Goal: Task Accomplishment & Management: Manage account settings

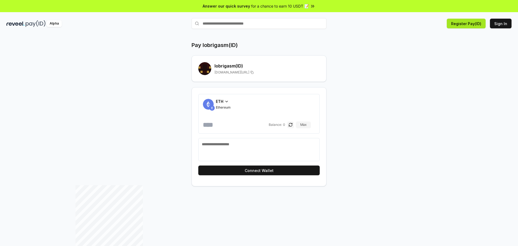
click at [467, 25] on button "Register Pay(ID)" at bounding box center [466, 24] width 39 height 10
click at [502, 24] on button "Sign In" at bounding box center [501, 24] width 22 height 10
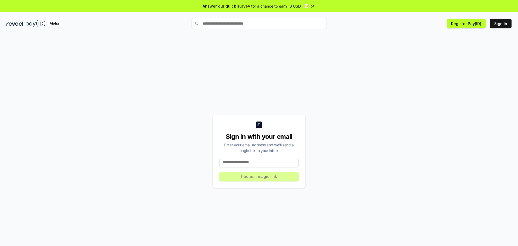
click at [267, 163] on input at bounding box center [258, 163] width 79 height 10
click at [260, 162] on input "*****" at bounding box center [258, 163] width 79 height 10
type input "**********"
click at [251, 175] on button "Request magic link" at bounding box center [258, 177] width 79 height 10
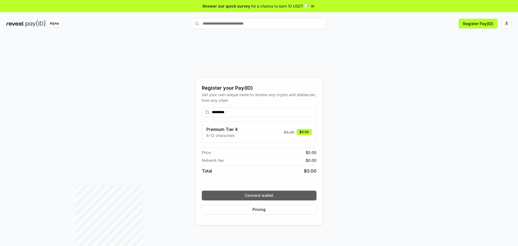
type input "*********"
click at [259, 195] on button "Connect wallet" at bounding box center [259, 196] width 115 height 10
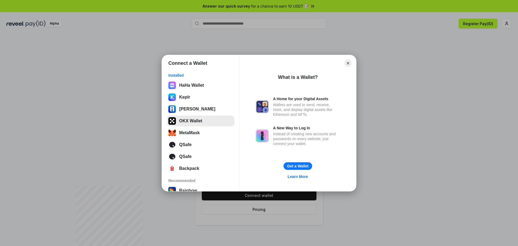
click at [194, 123] on button "OKX Wallet" at bounding box center [201, 120] width 68 height 11
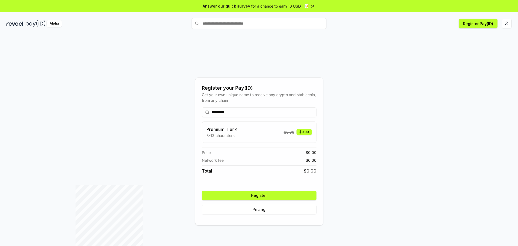
click at [263, 195] on button "Register" at bounding box center [259, 196] width 115 height 10
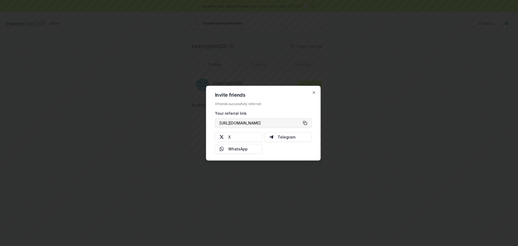
click at [305, 124] on button "[URL][DOMAIN_NAME]" at bounding box center [263, 123] width 97 height 10
click at [374, 140] on div at bounding box center [259, 123] width 518 height 246
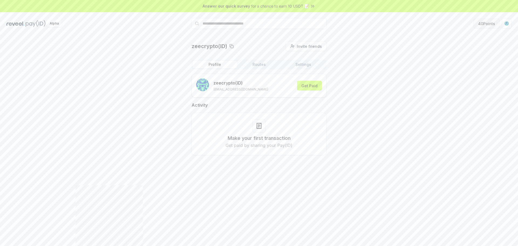
click at [491, 26] on button "40 Points" at bounding box center [487, 24] width 26 height 10
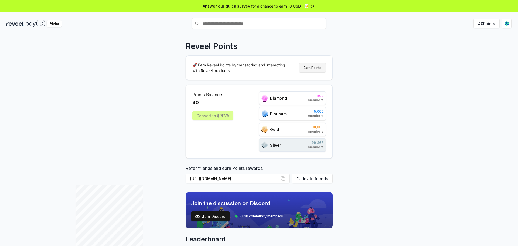
click at [312, 69] on button "Earn Points" at bounding box center [312, 68] width 27 height 10
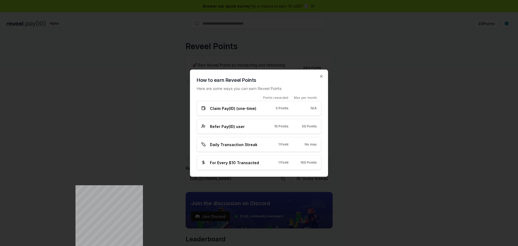
click at [356, 160] on div at bounding box center [259, 123] width 518 height 246
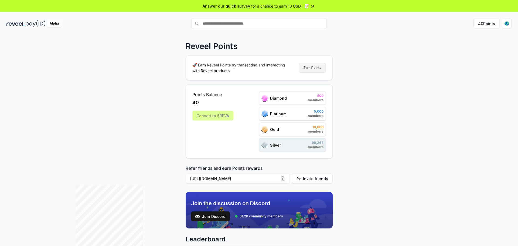
click at [314, 68] on button "Earn Points" at bounding box center [312, 68] width 27 height 10
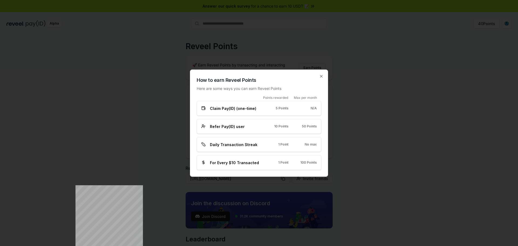
click at [304, 164] on span "100 Points" at bounding box center [308, 162] width 16 height 4
click at [322, 76] on icon "button" at bounding box center [321, 76] width 4 height 4
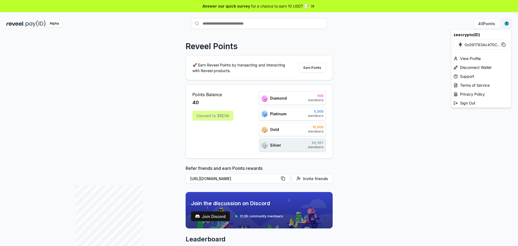
click at [507, 25] on html "Answer our quick survey for a chance to earn 10 USDT 📝 Alpha 40 Points Reveel P…" at bounding box center [259, 123] width 518 height 246
click at [472, 58] on div "View Profile" at bounding box center [481, 58] width 60 height 9
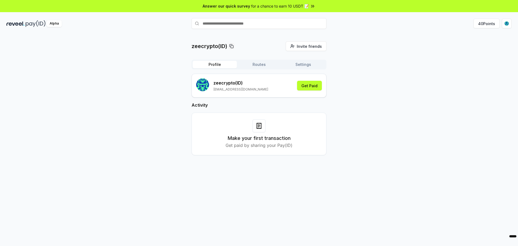
click at [263, 62] on button "Routes" at bounding box center [259, 65] width 44 height 8
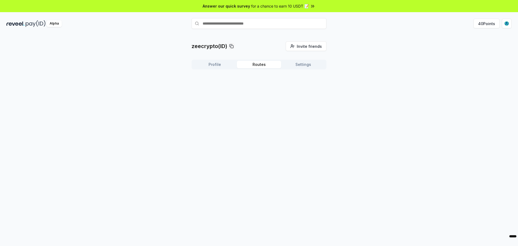
click at [314, 63] on button "Settings" at bounding box center [303, 65] width 44 height 8
click at [307, 64] on button "Settings" at bounding box center [303, 65] width 44 height 8
click at [311, 44] on span "Invite friends" at bounding box center [309, 46] width 25 height 6
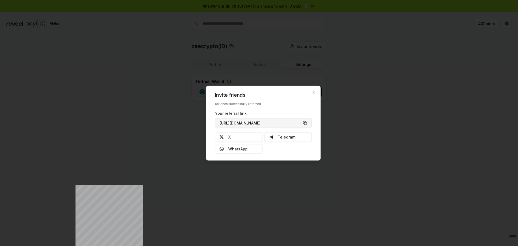
click at [301, 123] on button "[URL][DOMAIN_NAME]" at bounding box center [263, 123] width 97 height 10
click at [305, 122] on button "[URL][DOMAIN_NAME]" at bounding box center [263, 123] width 97 height 10
click at [305, 120] on button "[URL][DOMAIN_NAME]" at bounding box center [263, 123] width 97 height 10
